Goal: Find specific page/section: Find specific page/section

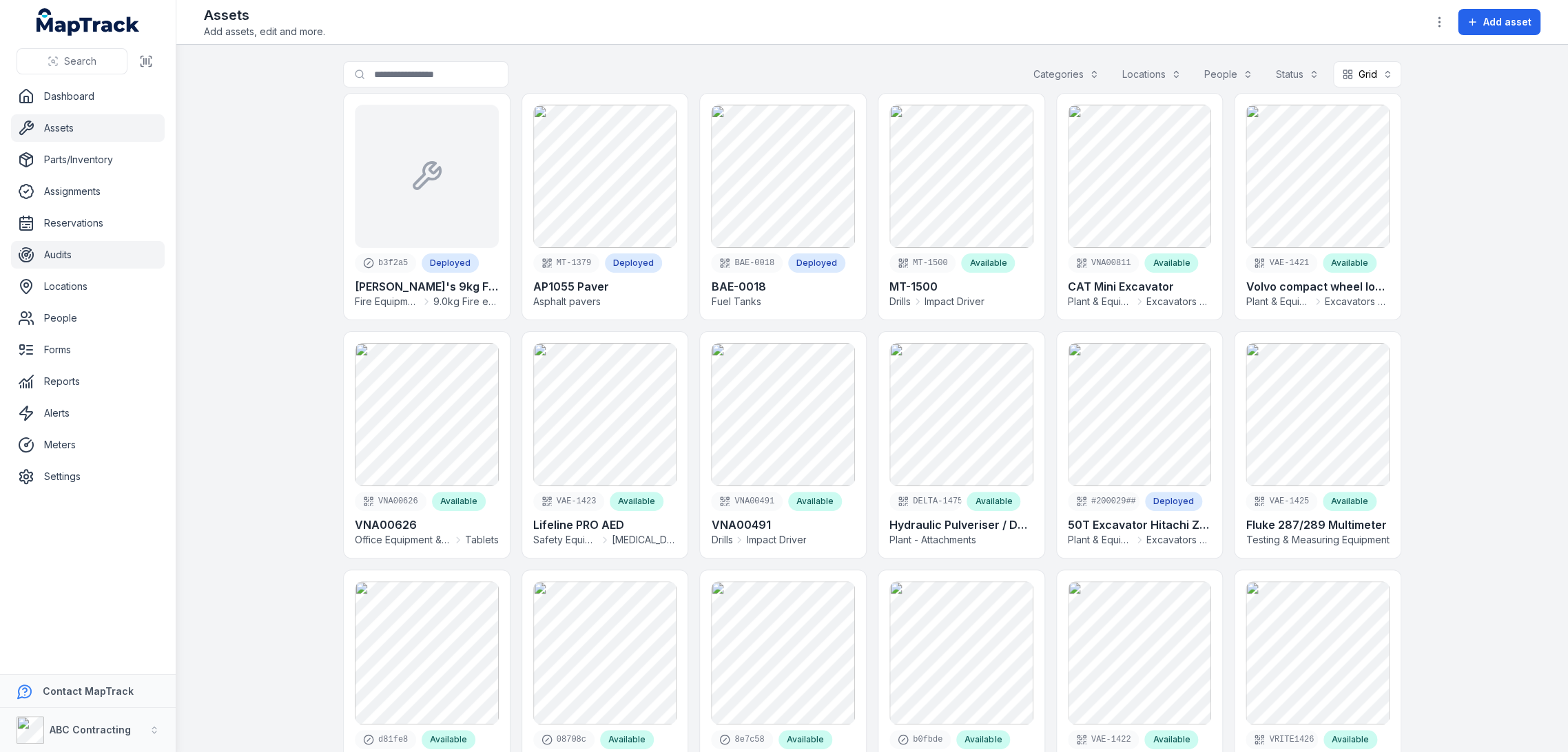
click at [70, 245] on link "Audits" at bounding box center [87, 255] width 154 height 28
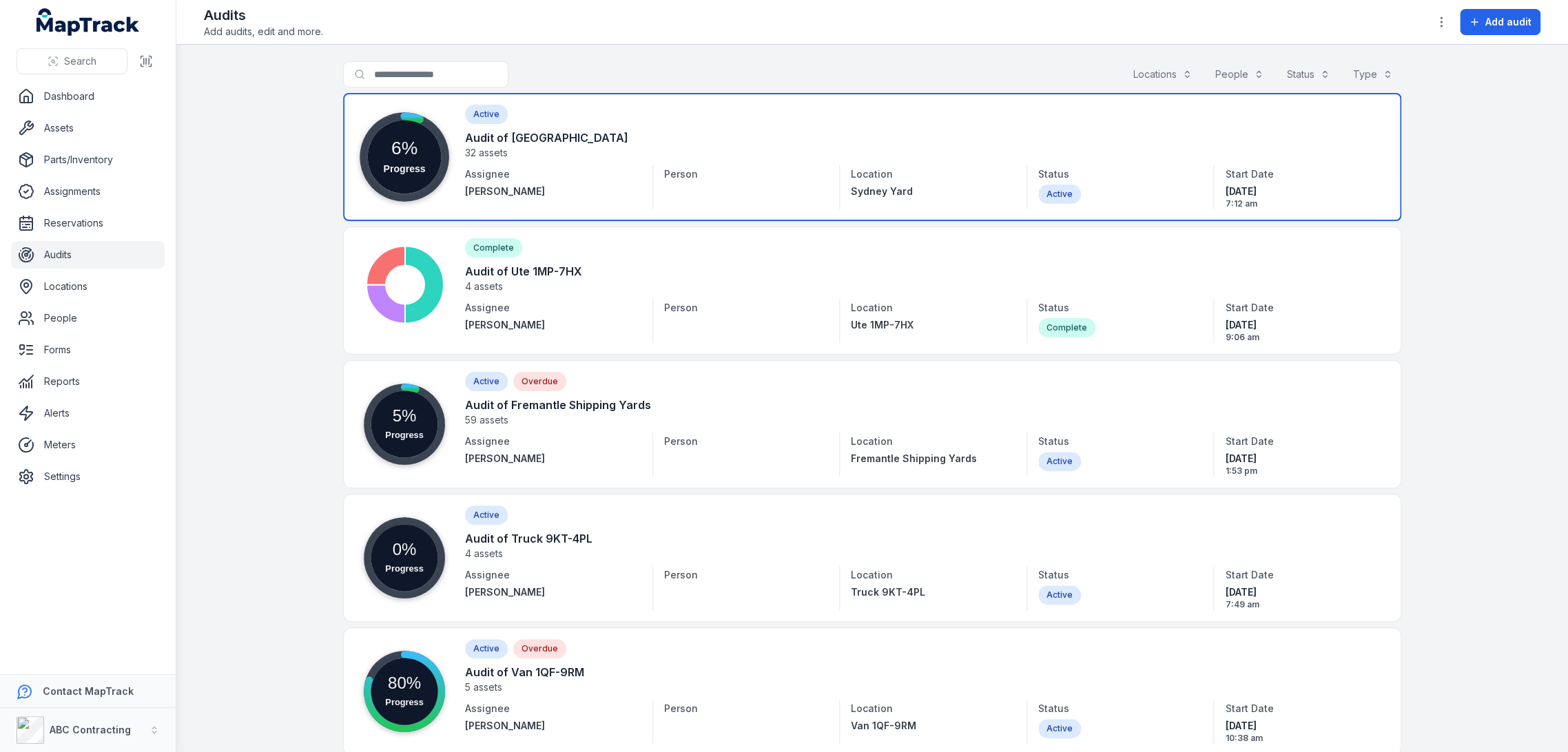
click at [500, 147] on link at bounding box center [872, 157] width 1058 height 128
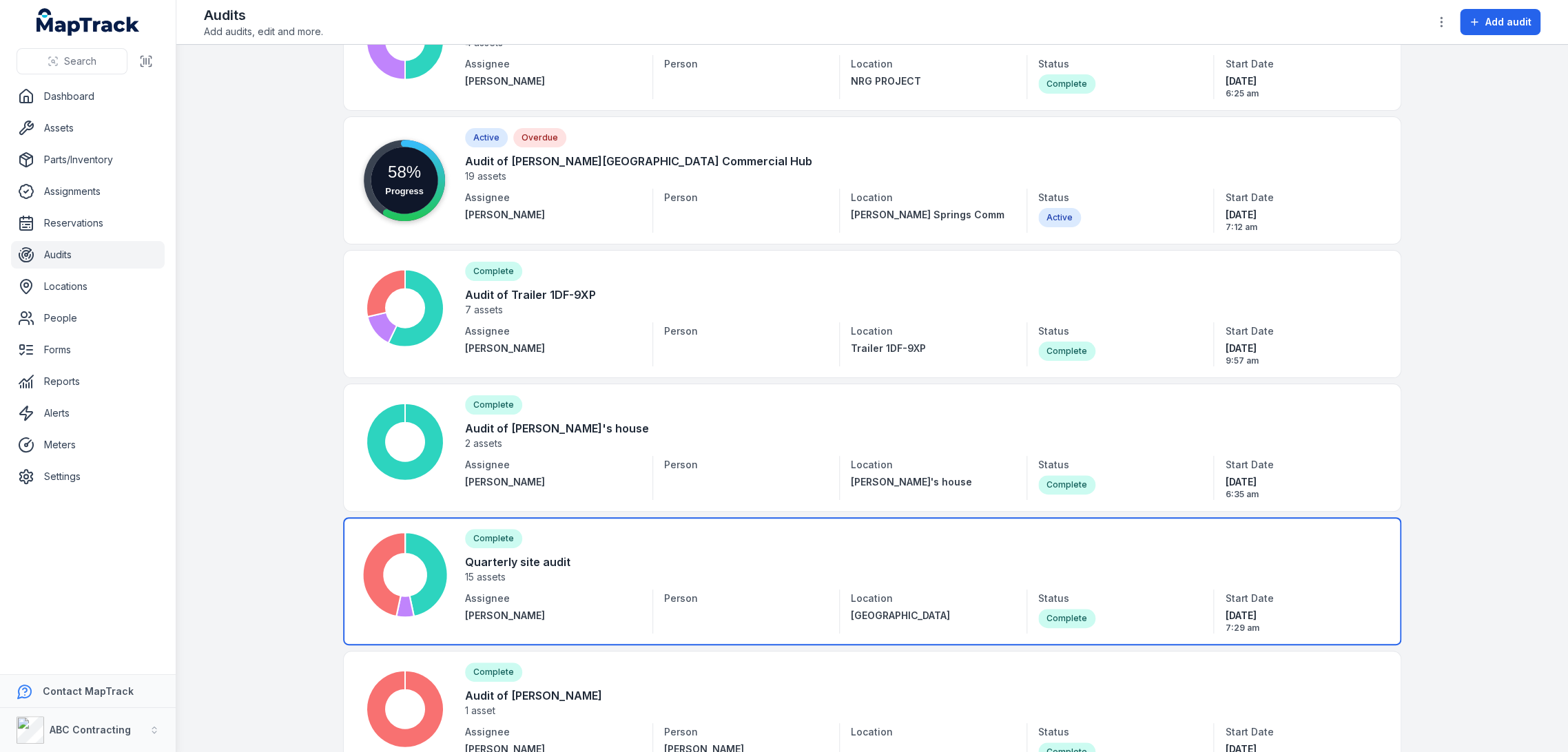
scroll to position [1607, 0]
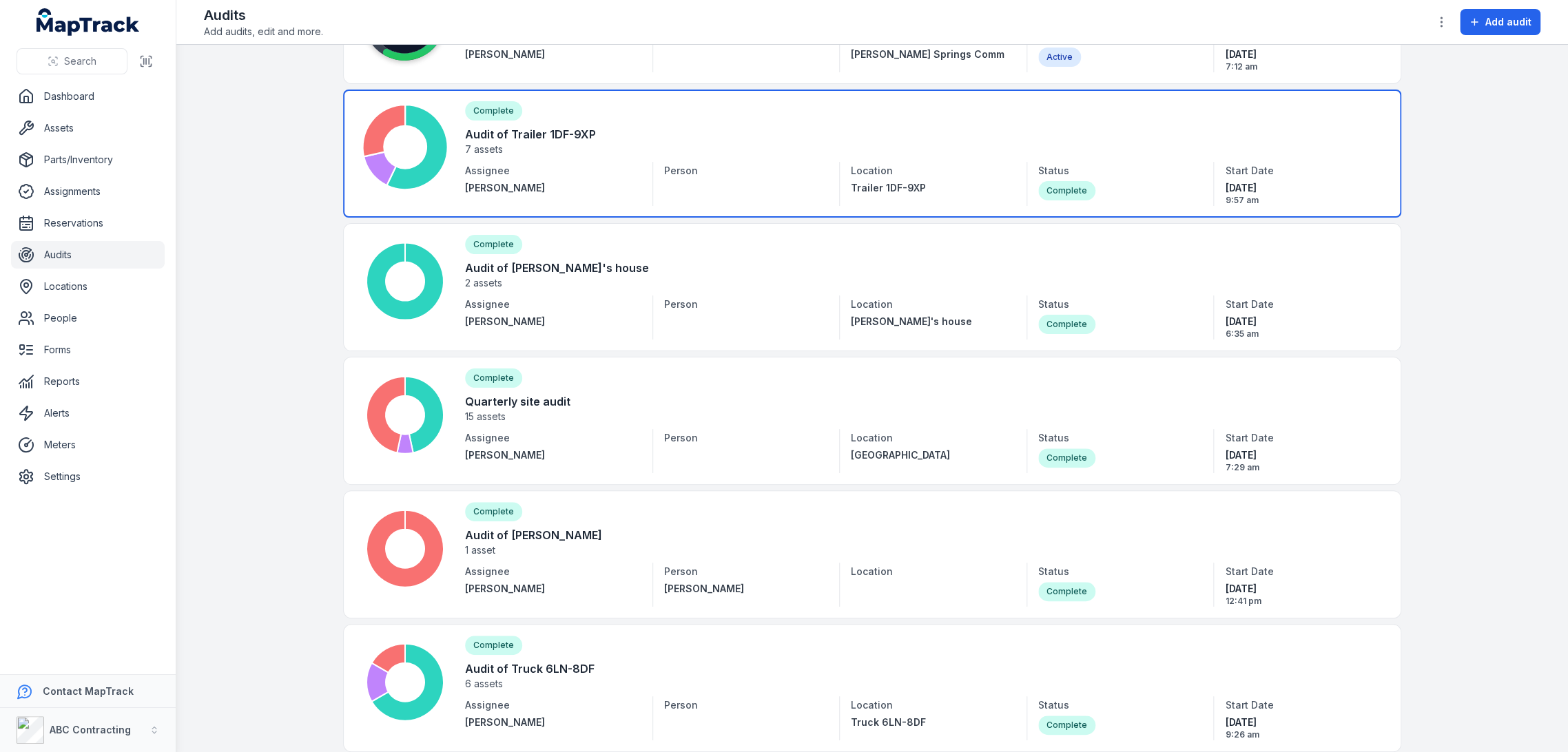
click at [650, 164] on link at bounding box center [872, 154] width 1058 height 128
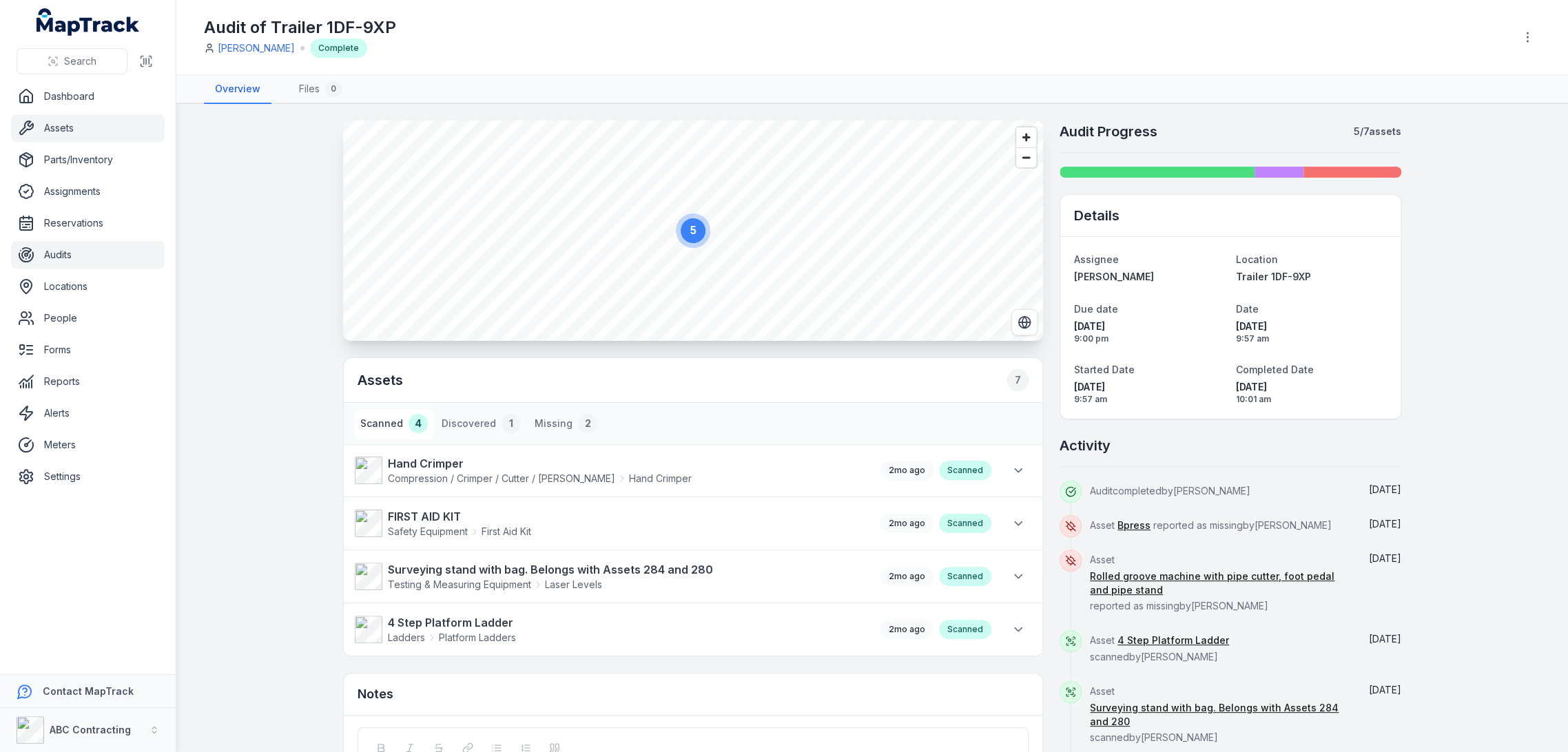
click at [84, 124] on link "Assets" at bounding box center [87, 128] width 154 height 28
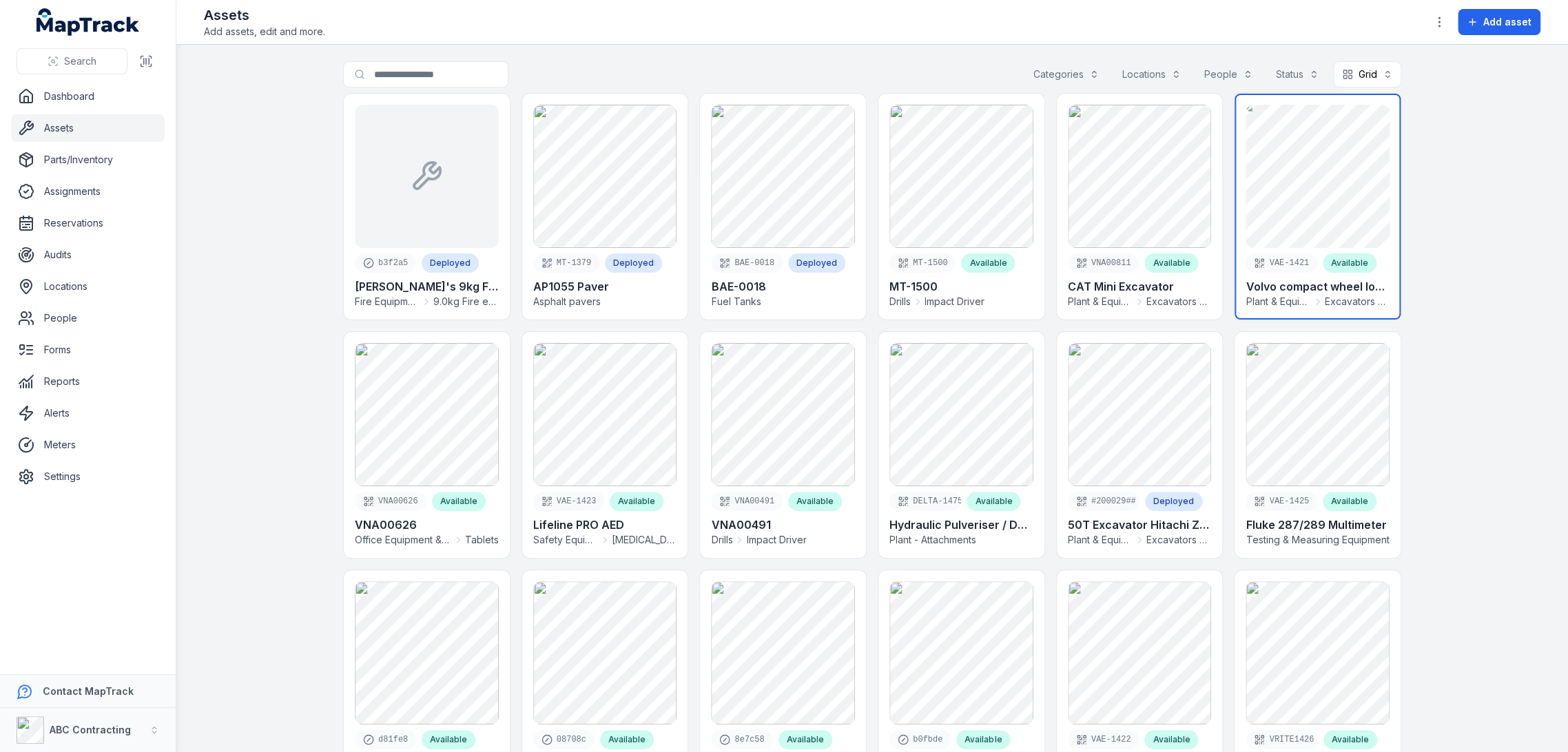
click at [1277, 159] on link at bounding box center [1317, 207] width 166 height 226
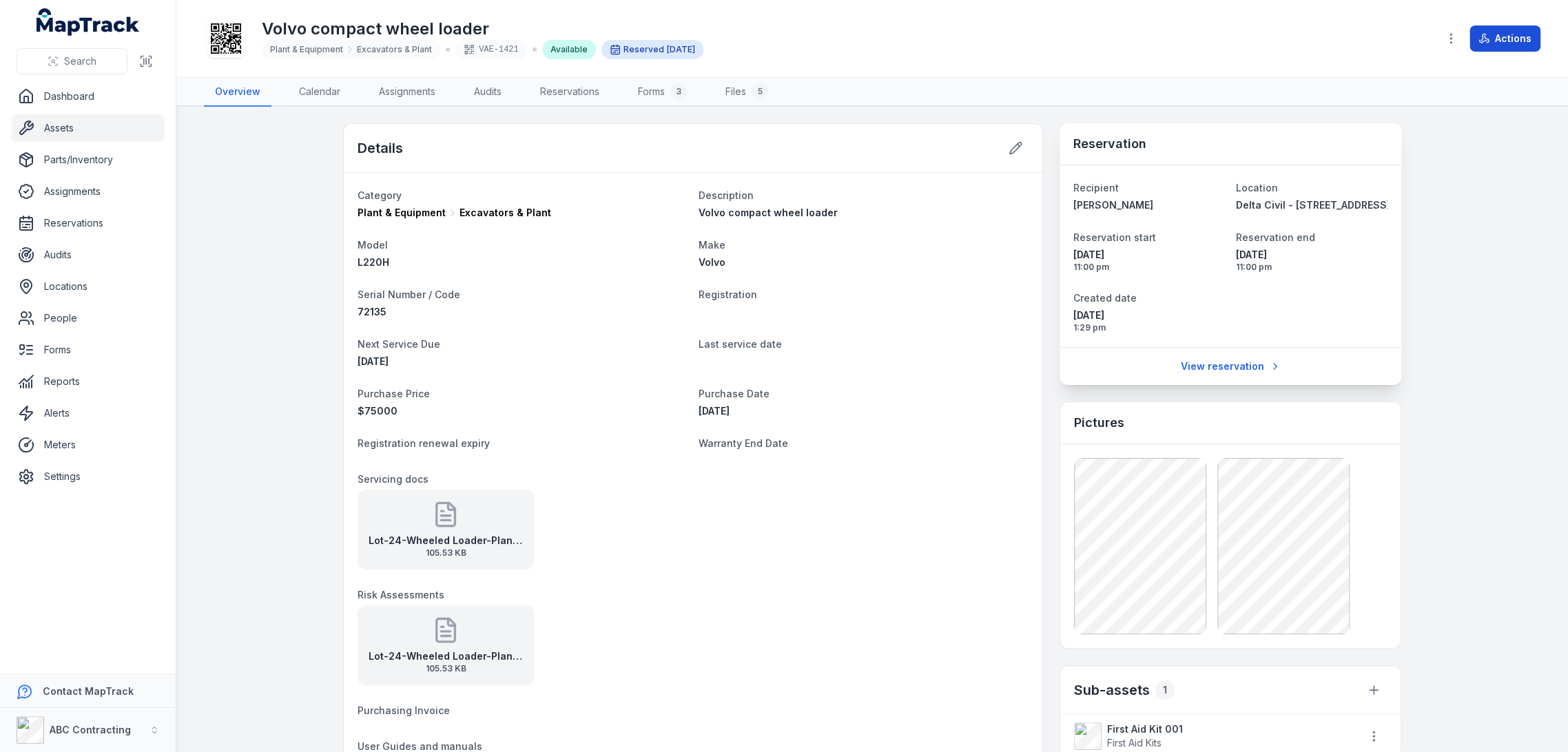
click at [1506, 50] on button "Actions" at bounding box center [1505, 39] width 71 height 26
